Goal: Book appointment/travel/reservation

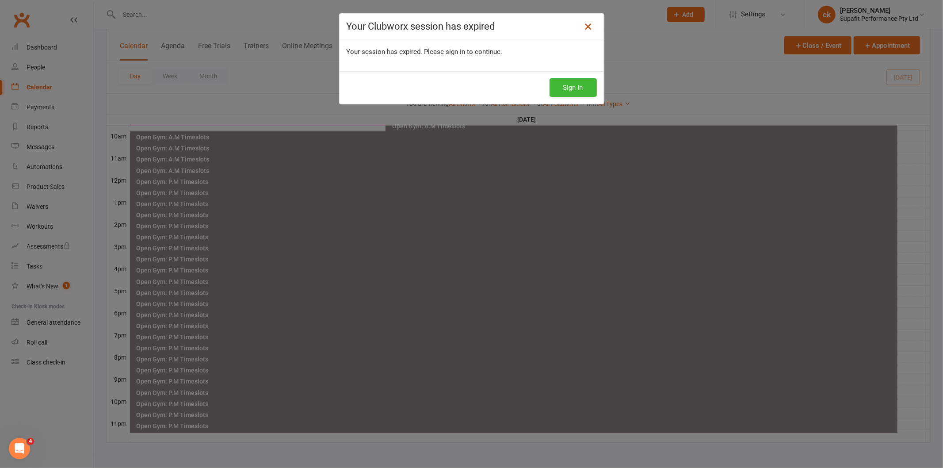
click at [587, 26] on icon at bounding box center [588, 26] width 11 height 11
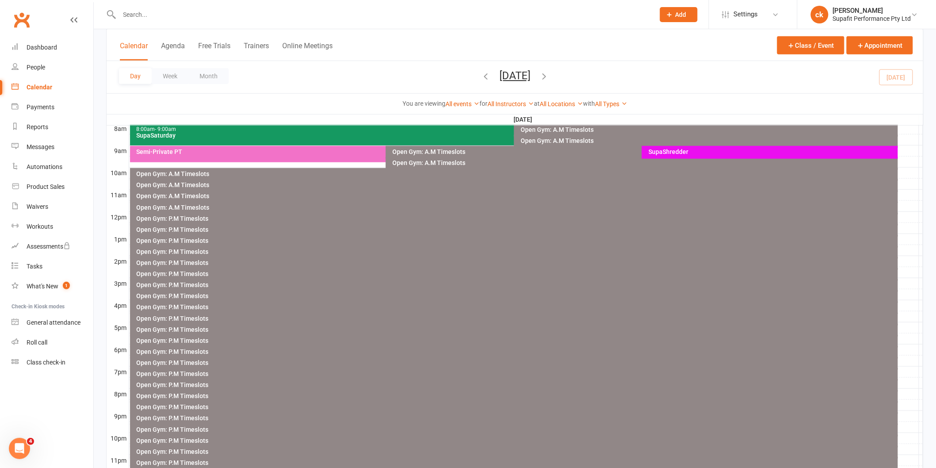
scroll to position [122, 0]
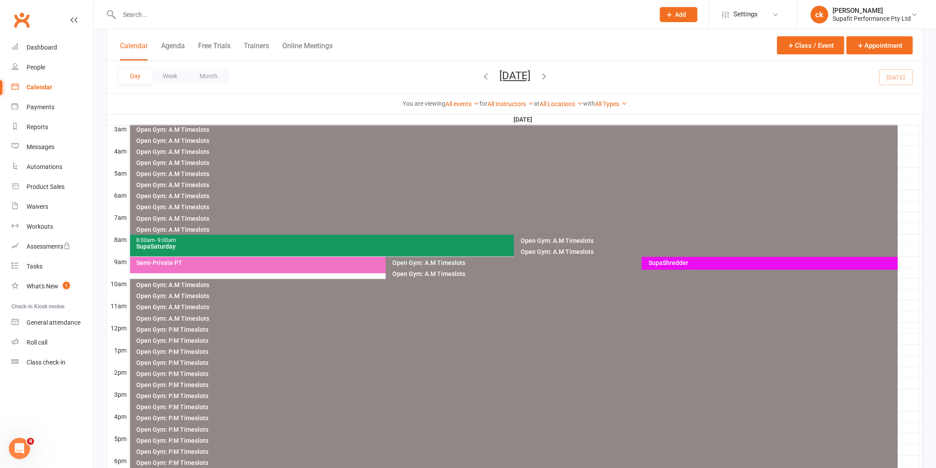
click at [749, 262] on div "SupaShredder" at bounding box center [772, 263] width 248 height 6
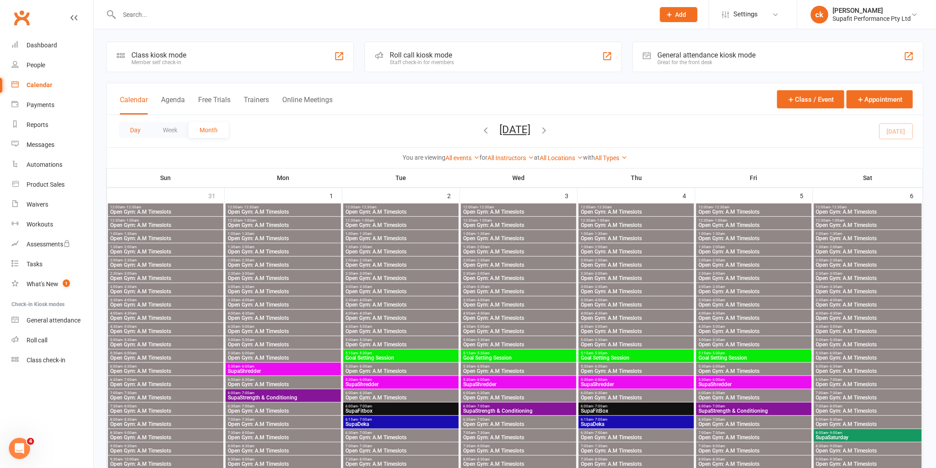
click at [143, 130] on button "Day" at bounding box center [135, 130] width 33 height 16
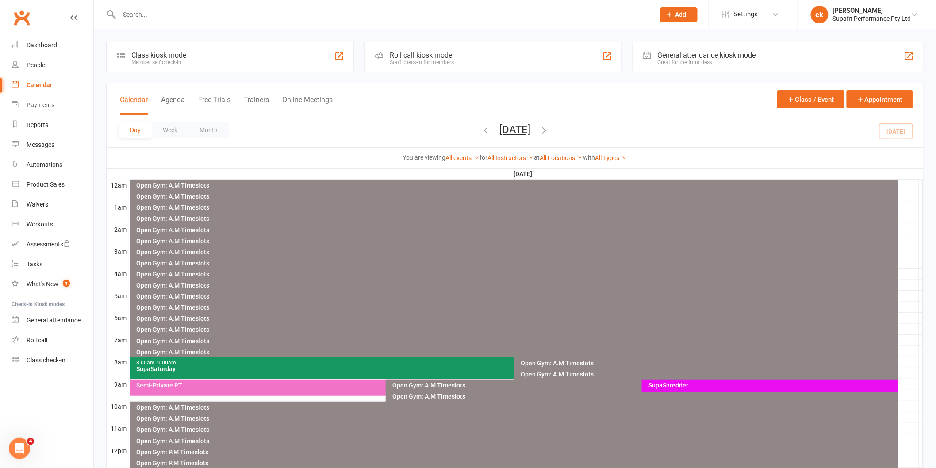
drag, startPoint x: 180, startPoint y: 196, endPoint x: 390, endPoint y: 265, distance: 221.2
click at [390, 265] on div "Open Gym: A.M Timeslots" at bounding box center [516, 263] width 760 height 6
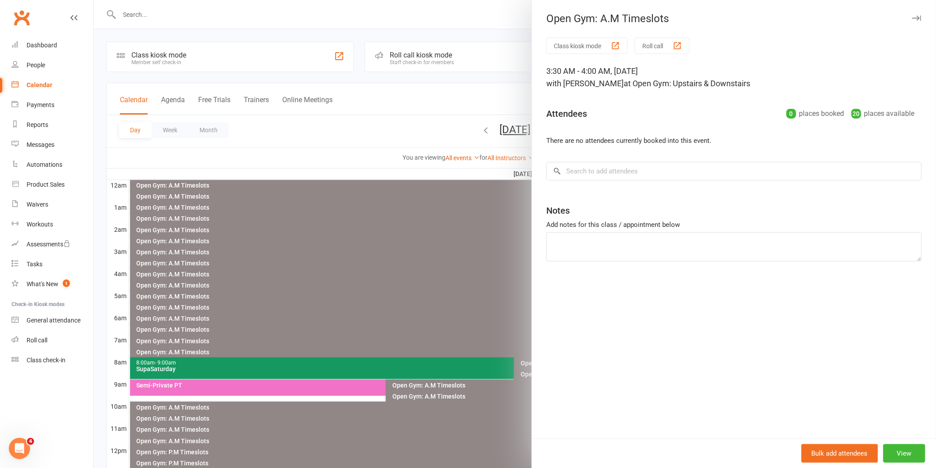
click at [242, 382] on div at bounding box center [515, 234] width 842 height 468
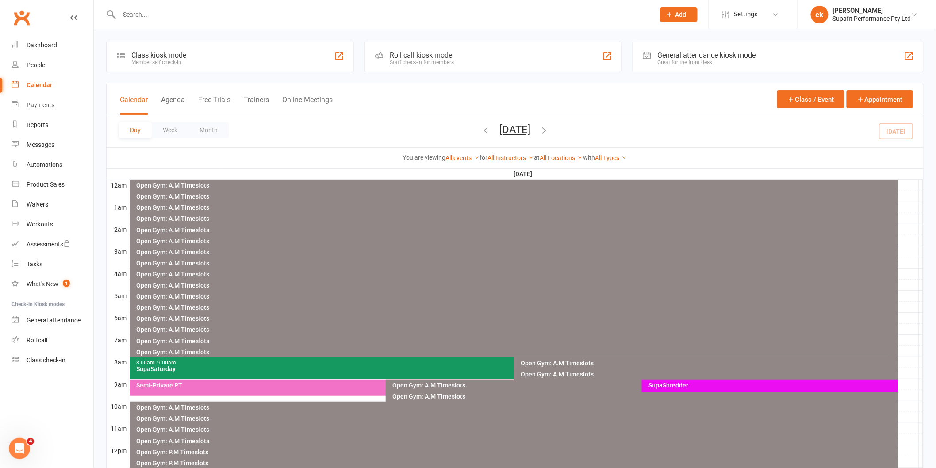
click at [700, 383] on div "SupaShredder" at bounding box center [772, 385] width 248 height 6
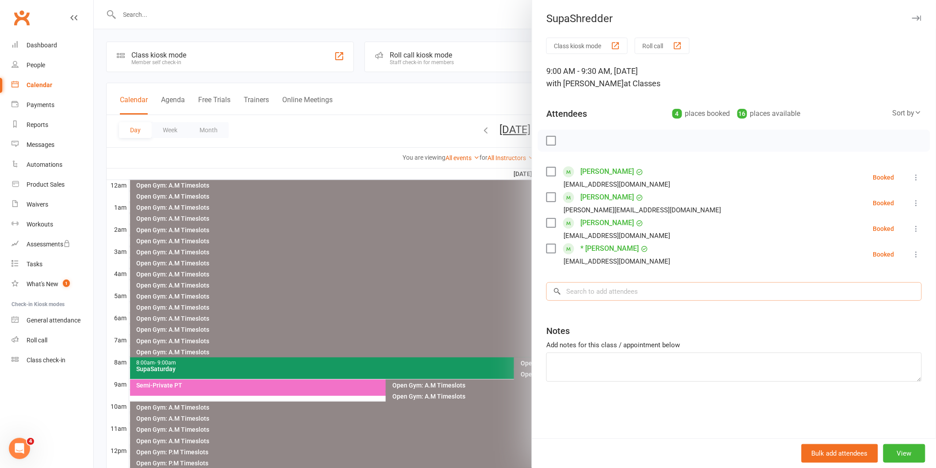
click at [692, 294] on input "search" at bounding box center [733, 291] width 375 height 19
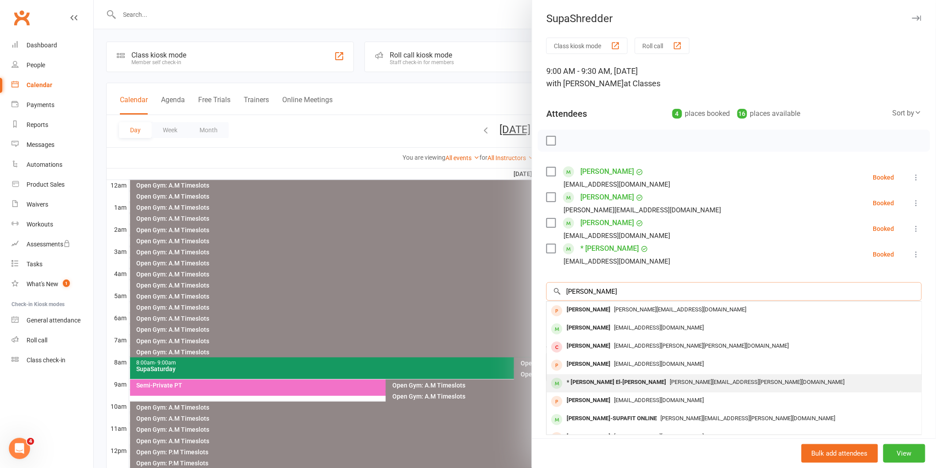
type input "[PERSON_NAME]"
click at [613, 383] on div "* [PERSON_NAME] El-[PERSON_NAME]" at bounding box center [616, 382] width 107 height 13
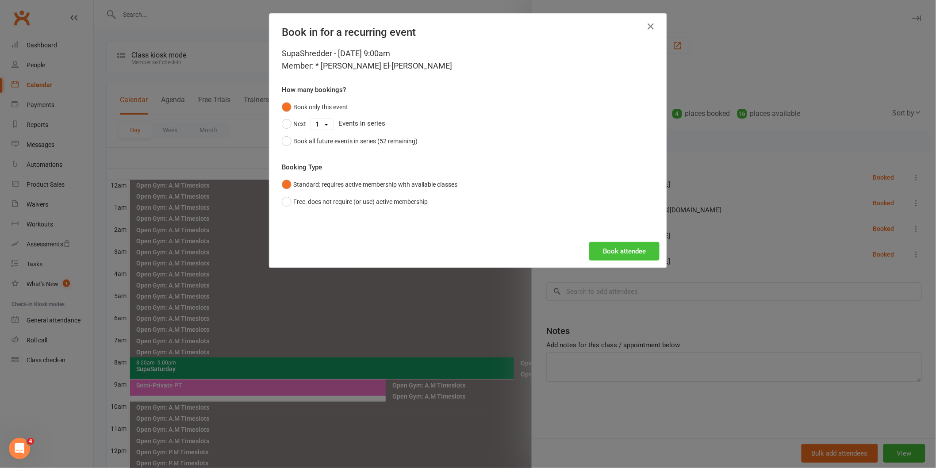
click at [628, 249] on button "Book attendee" at bounding box center [624, 251] width 70 height 19
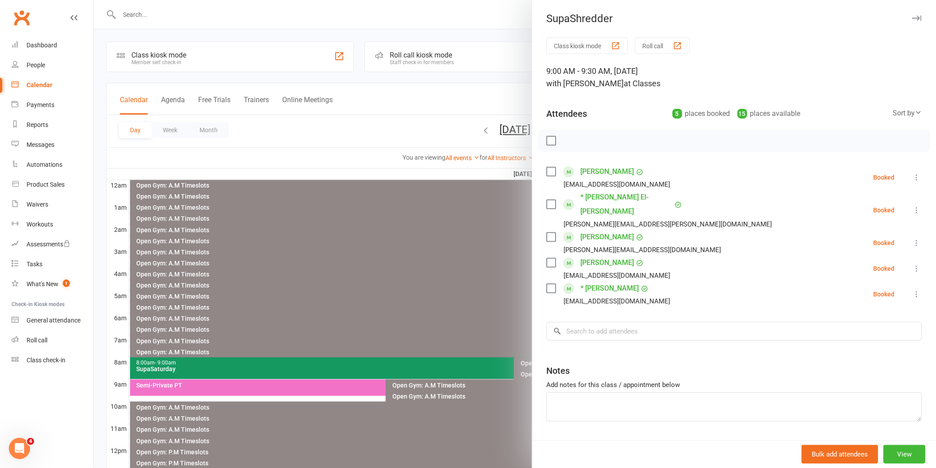
click at [546, 140] on label at bounding box center [550, 140] width 9 height 9
click at [567, 140] on icon "button" at bounding box center [571, 141] width 10 height 10
click at [485, 264] on div at bounding box center [515, 234] width 842 height 468
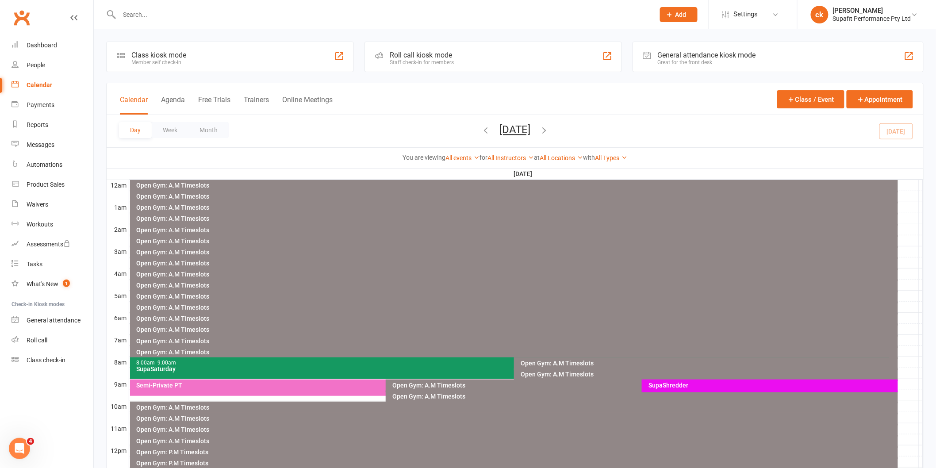
click at [712, 386] on div "SupaShredder" at bounding box center [772, 385] width 248 height 6
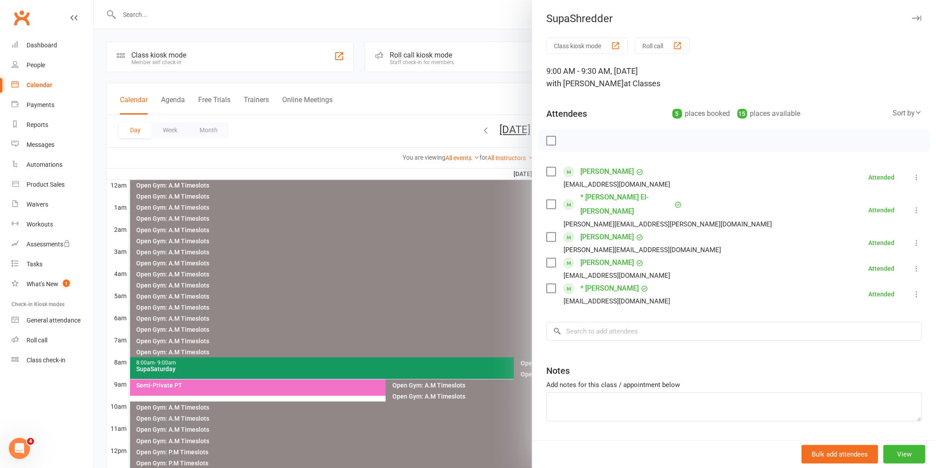
click at [329, 284] on div at bounding box center [515, 234] width 842 height 468
